Goal: Task Accomplishment & Management: Manage account settings

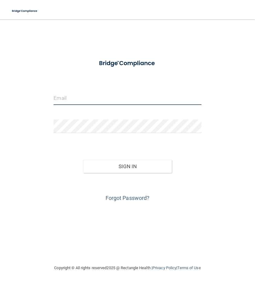
click at [73, 104] on input "email" at bounding box center [126, 98] width 147 height 14
type input "[EMAIL_ADDRESS][DOMAIN_NAME]"
drag, startPoint x: 117, startPoint y: 99, endPoint x: 8, endPoint y: 79, distance: 111.5
click at [8, 79] on main "[EMAIL_ADDRESS][DOMAIN_NAME] Invalid email/password. You don't have permission …" at bounding box center [127, 151] width 255 height 264
drag, startPoint x: 118, startPoint y: 96, endPoint x: 75, endPoint y: 96, distance: 43.5
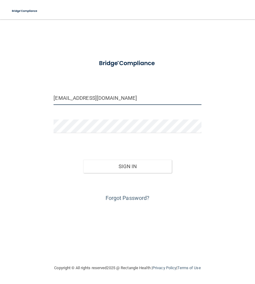
click at [75, 96] on input "[EMAIL_ADDRESS][DOMAIN_NAME]" at bounding box center [126, 98] width 147 height 14
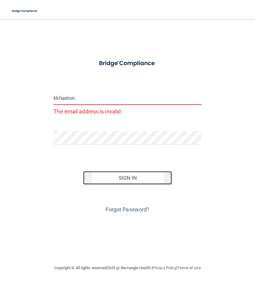
click at [144, 178] on button "Sign In" at bounding box center [127, 177] width 88 height 13
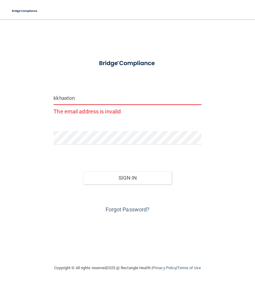
click at [87, 104] on input "kkhaxton" at bounding box center [126, 98] width 147 height 14
type input "[EMAIL_ADDRESS][DOMAIN_NAME]"
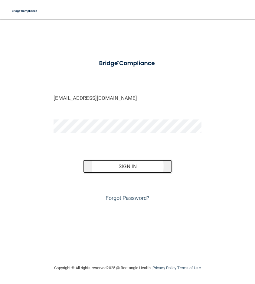
click at [120, 166] on button "Sign In" at bounding box center [127, 165] width 88 height 13
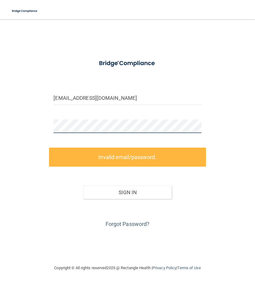
click at [8, 109] on main "[EMAIL_ADDRESS][DOMAIN_NAME] Invalid email/password. You don't have permission …" at bounding box center [127, 151] width 255 height 264
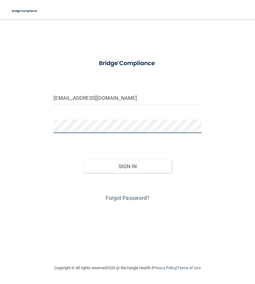
click at [83, 159] on button "Sign In" at bounding box center [127, 165] width 88 height 13
